Goal: Use online tool/utility

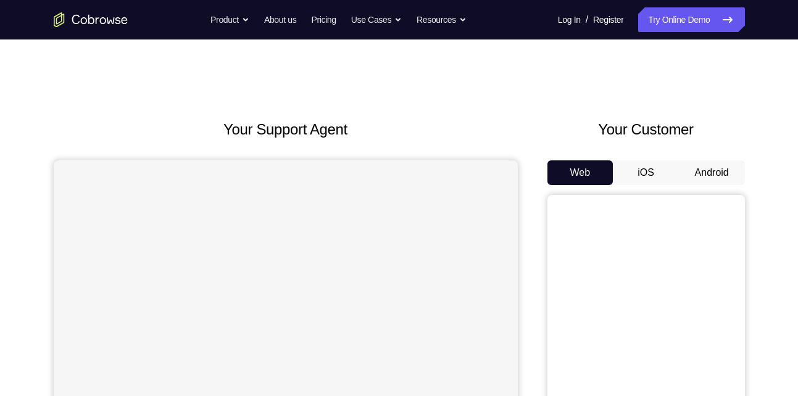
click at [714, 172] on button "Android" at bounding box center [712, 172] width 66 height 25
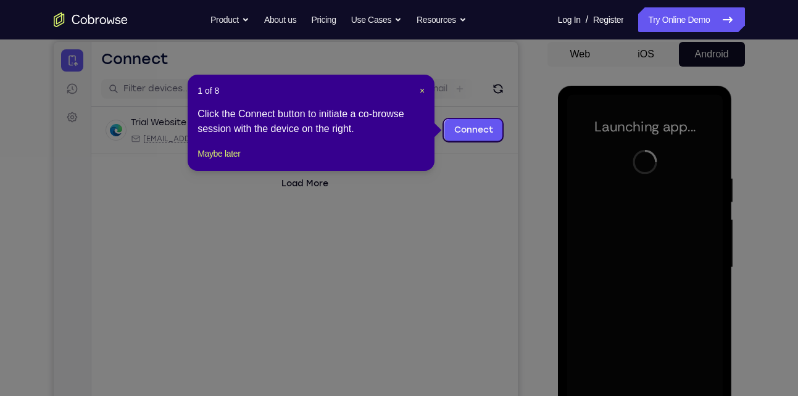
scroll to position [118, 0]
click at [420, 94] on span "×" at bounding box center [422, 91] width 5 height 10
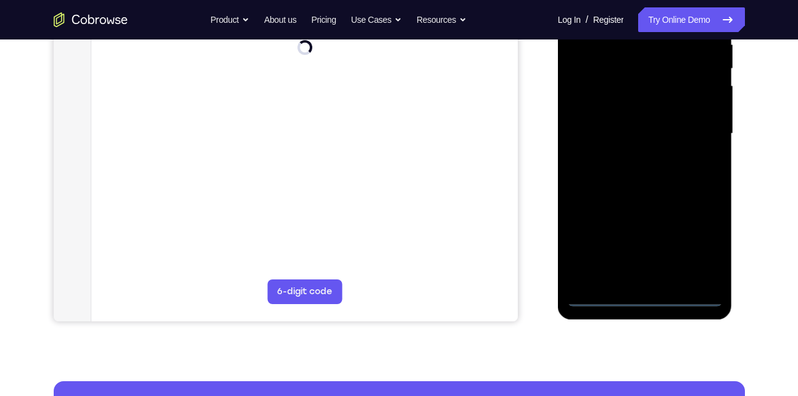
scroll to position [255, 0]
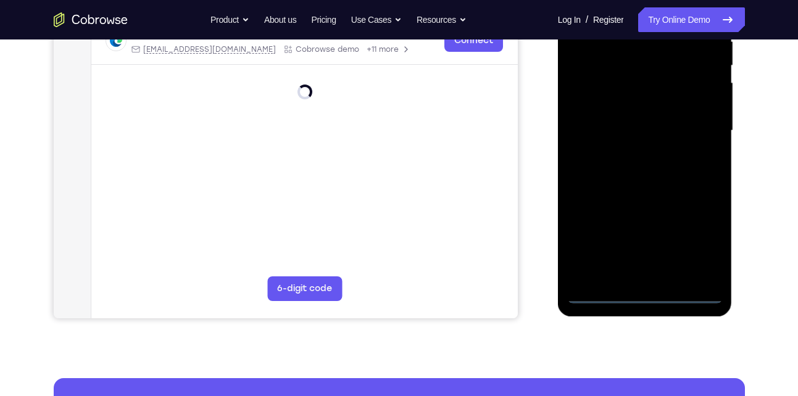
click at [647, 294] on div at bounding box center [644, 130] width 155 height 345
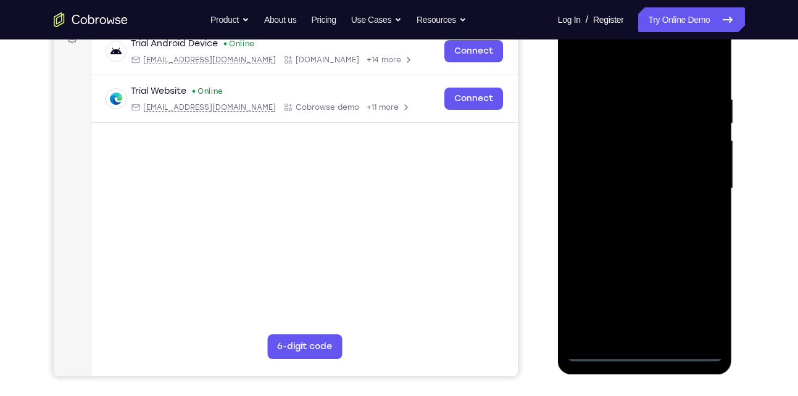
scroll to position [184, 0]
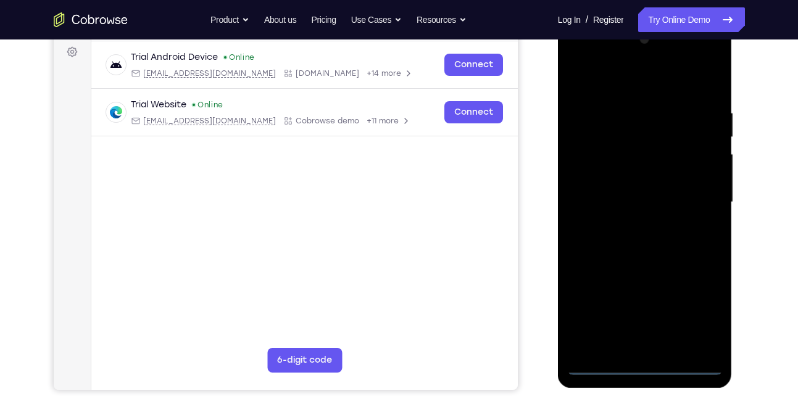
click at [690, 311] on div at bounding box center [644, 202] width 155 height 345
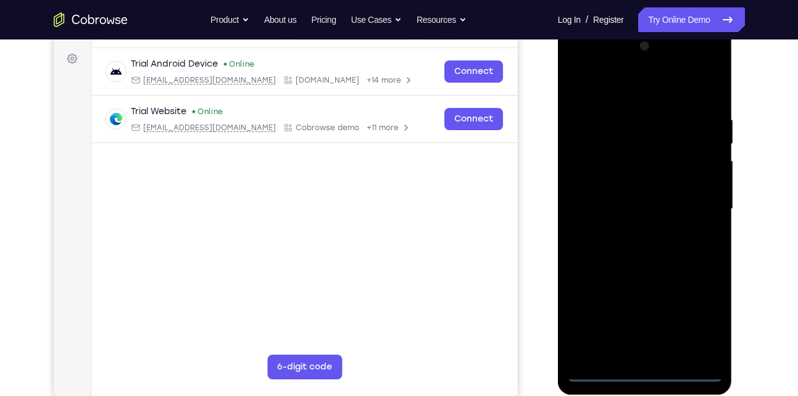
scroll to position [163, 0]
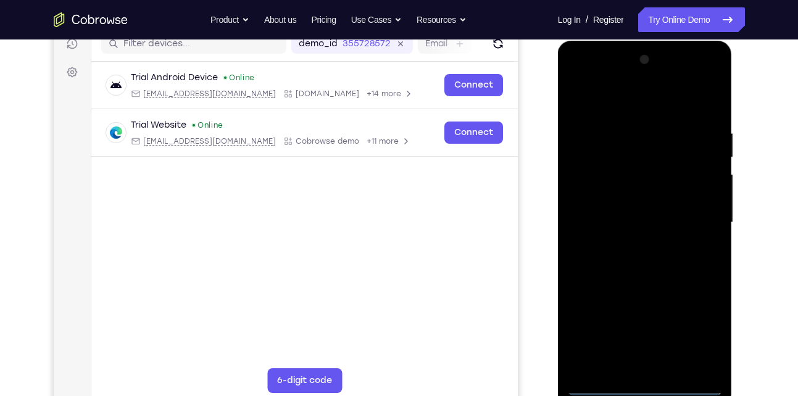
click at [627, 110] on div at bounding box center [644, 222] width 155 height 345
click at [702, 227] on div at bounding box center [644, 222] width 155 height 345
click at [634, 244] on div at bounding box center [644, 222] width 155 height 345
click at [634, 246] on div at bounding box center [644, 222] width 155 height 345
click at [629, 202] on div at bounding box center [644, 222] width 155 height 345
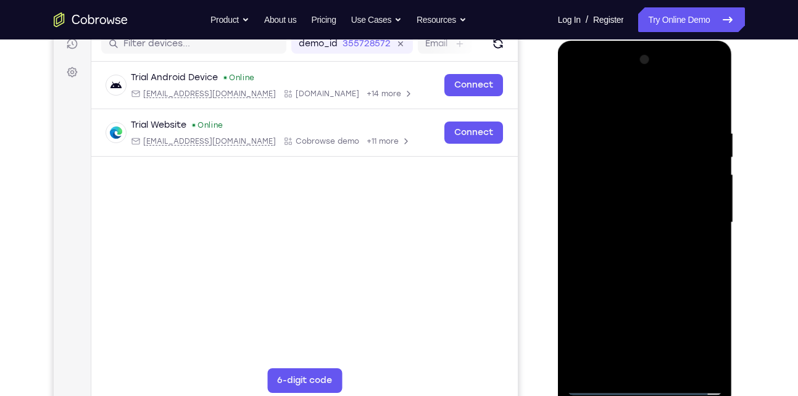
click at [622, 196] on div at bounding box center [644, 222] width 155 height 345
click at [622, 218] on div at bounding box center [644, 222] width 155 height 345
click at [621, 267] on div at bounding box center [644, 222] width 155 height 345
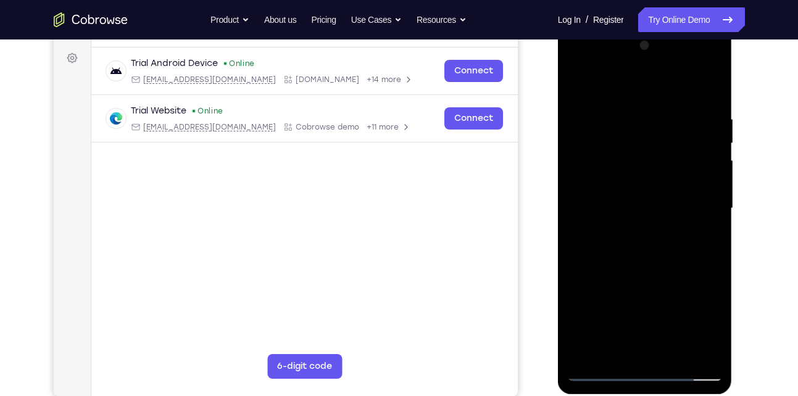
scroll to position [178, 0]
click at [708, 93] on div at bounding box center [644, 207] width 155 height 345
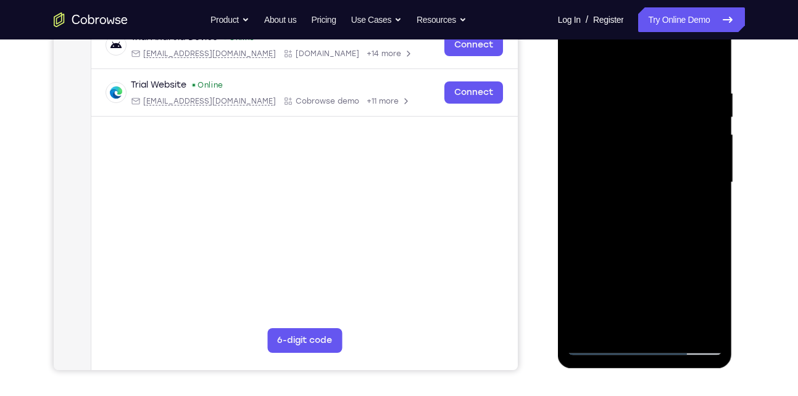
scroll to position [204, 0]
drag, startPoint x: 665, startPoint y: 216, endPoint x: 663, endPoint y: 205, distance: 11.3
click at [663, 205] on div at bounding box center [644, 181] width 155 height 345
click at [716, 205] on div at bounding box center [644, 181] width 155 height 345
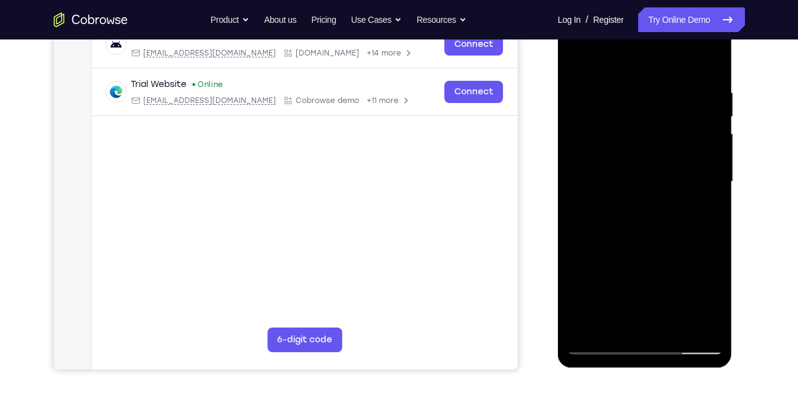
click at [716, 205] on div at bounding box center [644, 181] width 155 height 345
drag, startPoint x: 685, startPoint y: 193, endPoint x: 668, endPoint y: 320, distance: 127.6
click at [668, 320] on div at bounding box center [644, 181] width 155 height 345
click at [620, 101] on div at bounding box center [644, 181] width 155 height 345
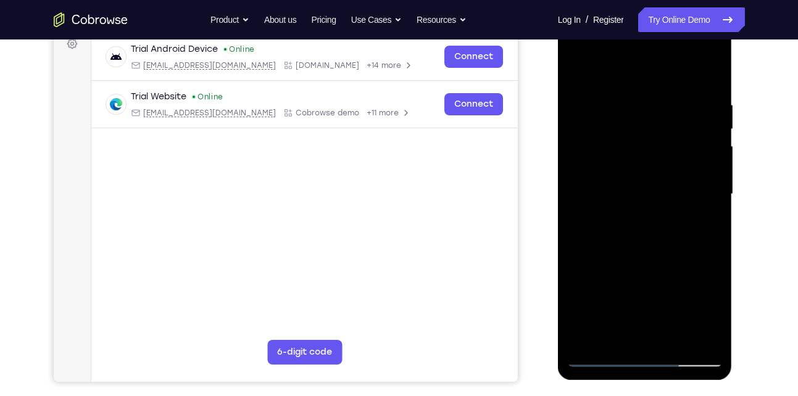
scroll to position [190, 0]
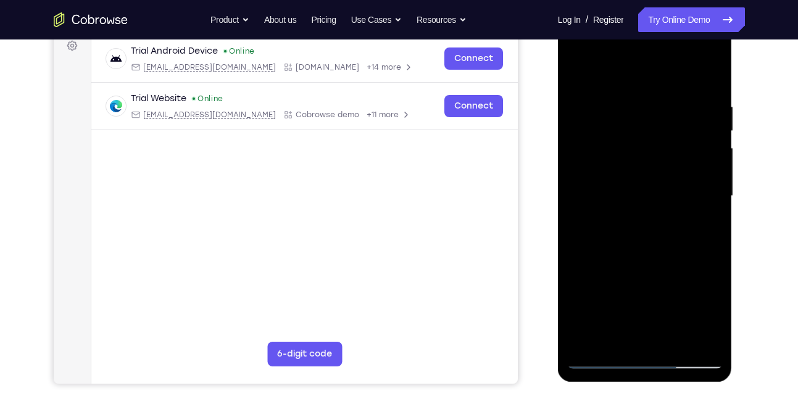
click at [693, 337] on div at bounding box center [644, 195] width 155 height 345
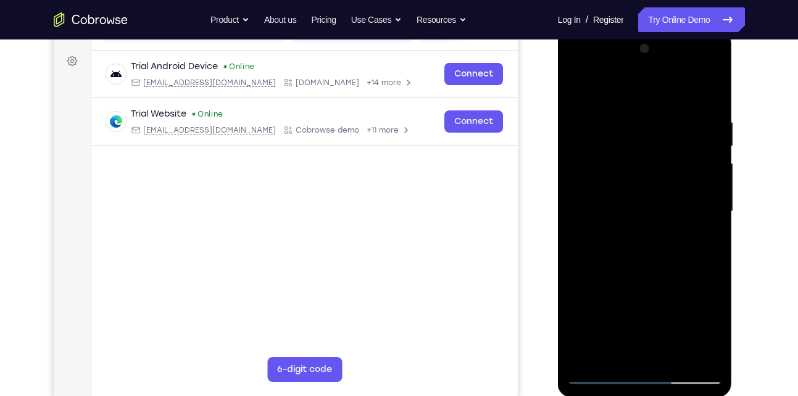
scroll to position [176, 0]
click at [650, 345] on div at bounding box center [644, 210] width 155 height 345
click at [610, 354] on div at bounding box center [644, 210] width 155 height 345
click at [676, 296] on div at bounding box center [644, 210] width 155 height 345
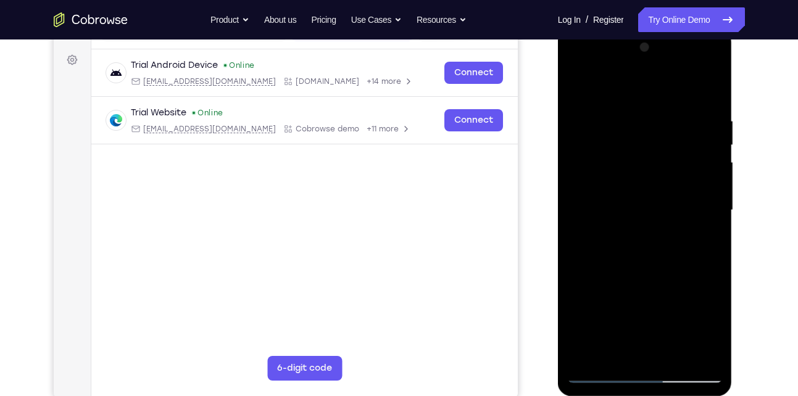
click at [627, 233] on div at bounding box center [644, 210] width 155 height 345
click at [576, 278] on div at bounding box center [644, 210] width 155 height 345
click at [645, 349] on div at bounding box center [644, 210] width 155 height 345
click at [613, 349] on div at bounding box center [644, 210] width 155 height 345
click at [676, 321] on div at bounding box center [644, 210] width 155 height 345
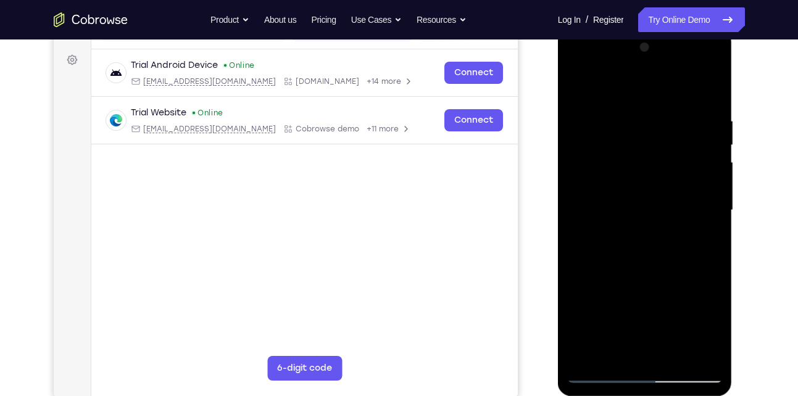
click at [676, 321] on div at bounding box center [644, 210] width 155 height 345
click at [667, 230] on div at bounding box center [644, 210] width 155 height 345
click at [668, 350] on div at bounding box center [644, 210] width 155 height 345
click at [702, 350] on div at bounding box center [644, 210] width 155 height 345
click at [692, 264] on div at bounding box center [644, 210] width 155 height 345
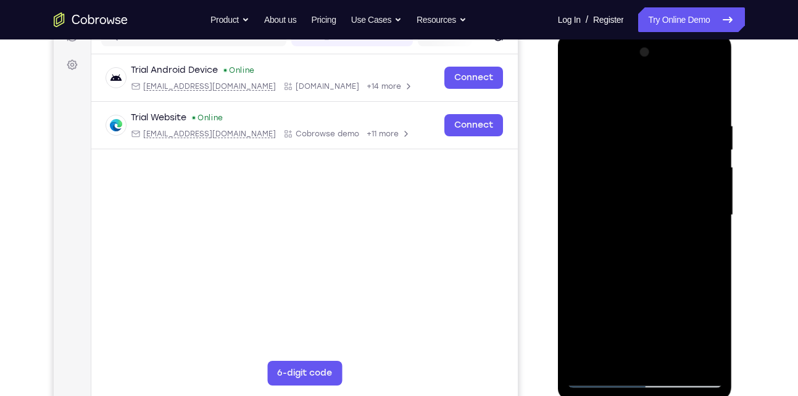
scroll to position [170, 0]
click at [706, 94] on div at bounding box center [644, 215] width 155 height 345
click at [671, 126] on div at bounding box center [644, 215] width 155 height 345
click at [716, 163] on div at bounding box center [644, 215] width 155 height 345
click at [707, 95] on div at bounding box center [644, 215] width 155 height 345
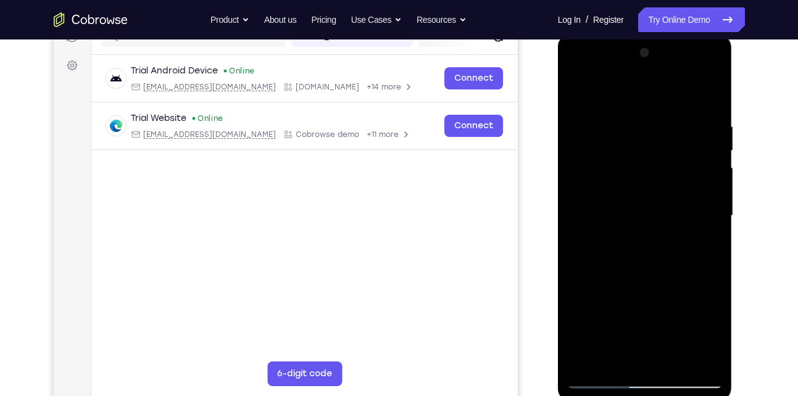
drag, startPoint x: 705, startPoint y: 120, endPoint x: 609, endPoint y: 119, distance: 95.6
click at [609, 119] on div at bounding box center [644, 215] width 155 height 345
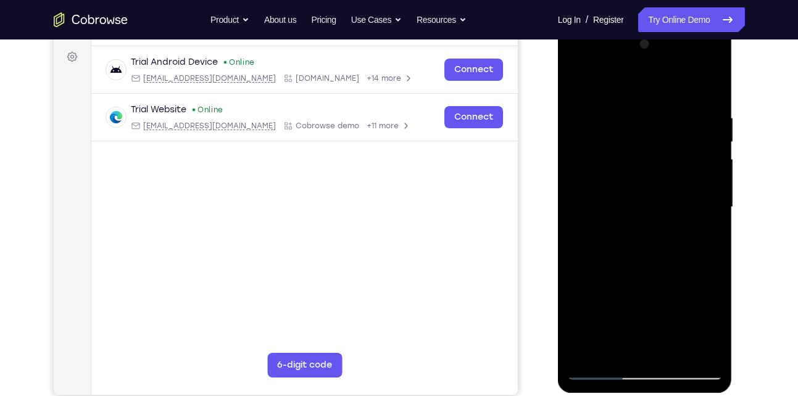
scroll to position [180, 0]
click at [680, 351] on div at bounding box center [644, 206] width 155 height 345
click at [658, 274] on div at bounding box center [644, 206] width 155 height 345
click at [650, 193] on div at bounding box center [644, 206] width 155 height 345
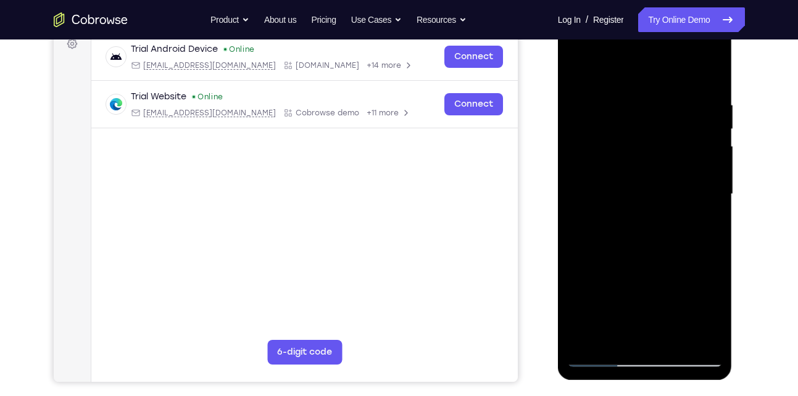
scroll to position [197, 0]
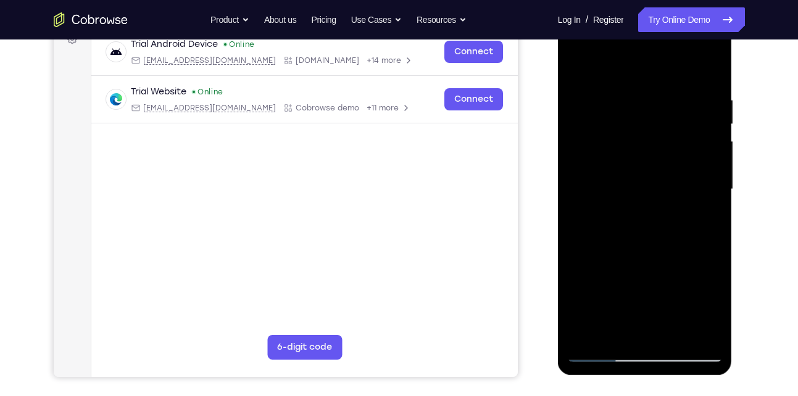
click at [629, 328] on div at bounding box center [644, 189] width 155 height 345
click at [701, 222] on div at bounding box center [644, 189] width 155 height 345
click at [600, 358] on div at bounding box center [644, 189] width 155 height 345
drag, startPoint x: 645, startPoint y: 133, endPoint x: 645, endPoint y: 144, distance: 11.1
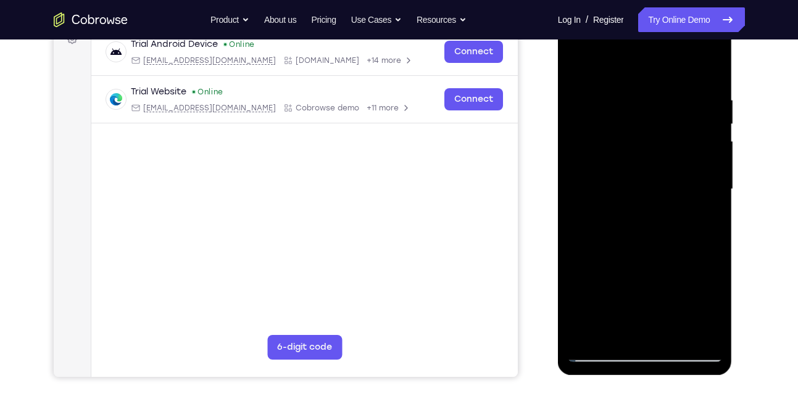
click at [645, 144] on div at bounding box center [644, 189] width 155 height 345
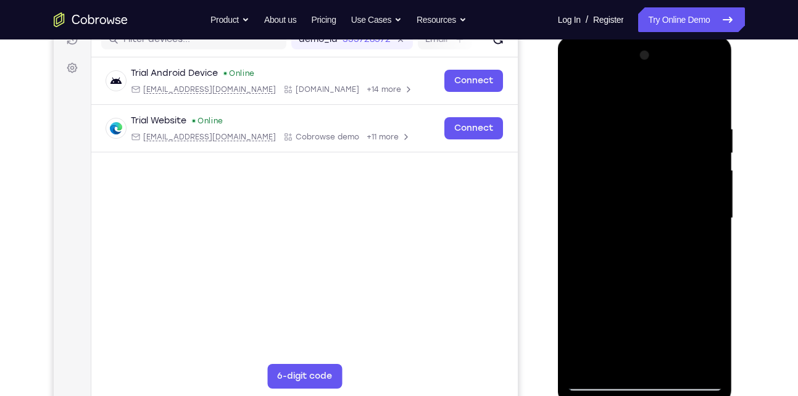
click at [714, 151] on div at bounding box center [644, 218] width 155 height 345
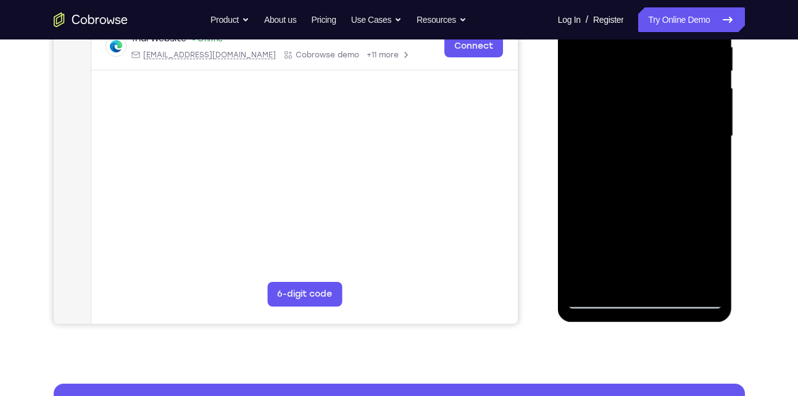
scroll to position [250, 0]
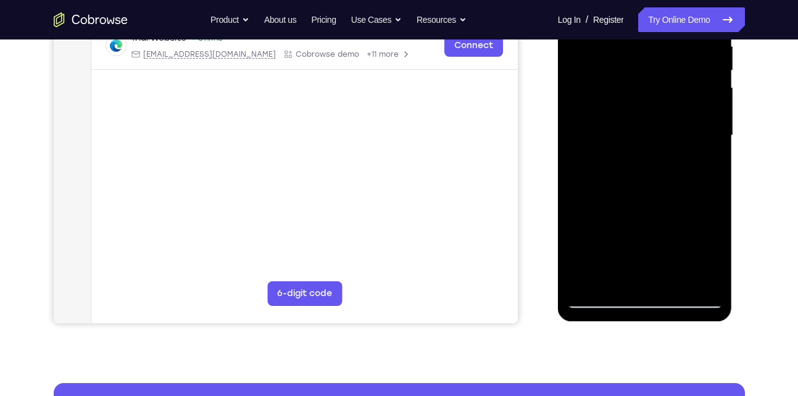
click at [600, 300] on div at bounding box center [644, 135] width 155 height 345
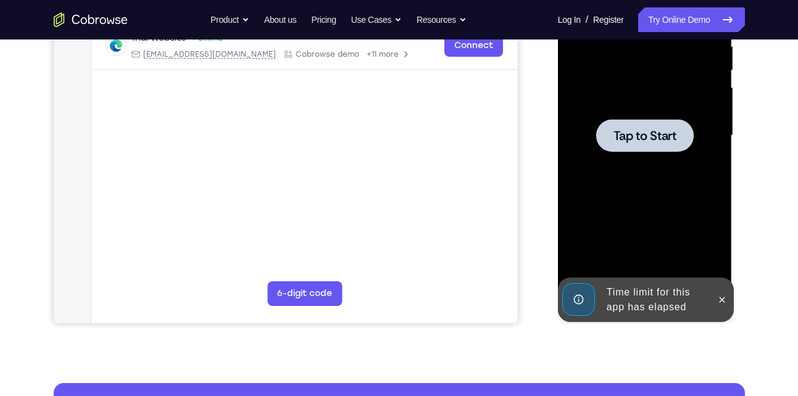
click at [652, 136] on span "Tap to Start" at bounding box center [644, 136] width 63 height 12
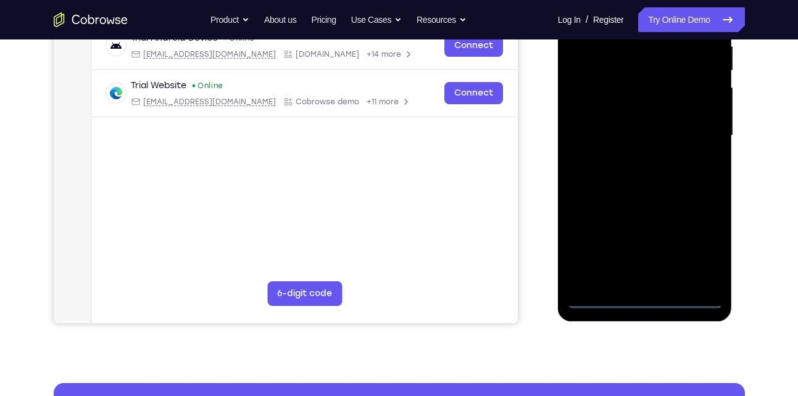
click at [637, 300] on div at bounding box center [644, 135] width 155 height 345
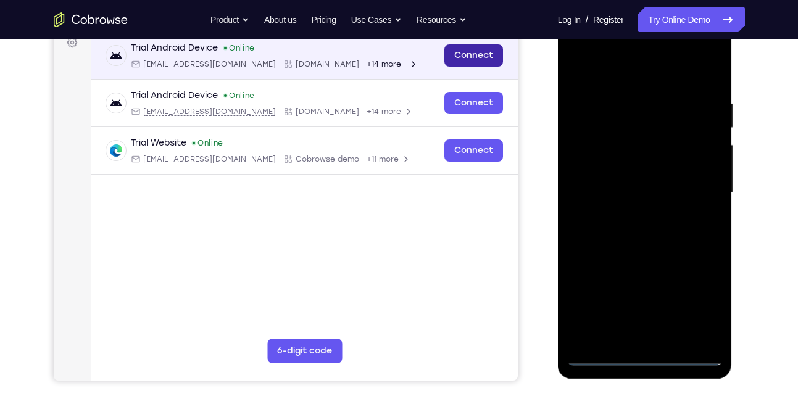
scroll to position [192, 0]
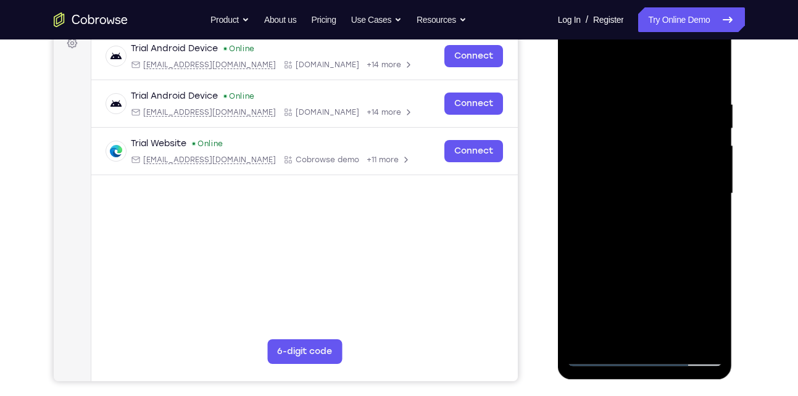
click at [697, 307] on div at bounding box center [644, 193] width 155 height 345
click at [629, 71] on div at bounding box center [644, 193] width 155 height 345
click at [703, 189] on div at bounding box center [644, 193] width 155 height 345
